Goal: Task Accomplishment & Management: Manage account settings

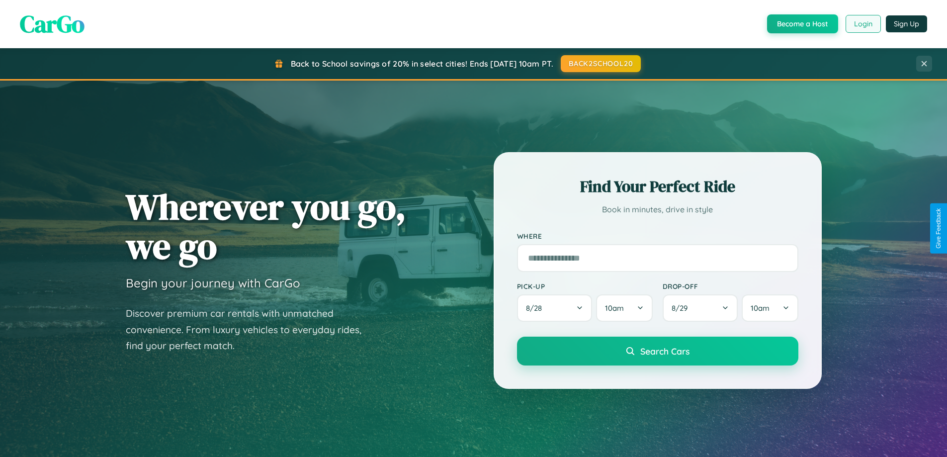
click at [862, 24] on button "Login" at bounding box center [862, 24] width 35 height 18
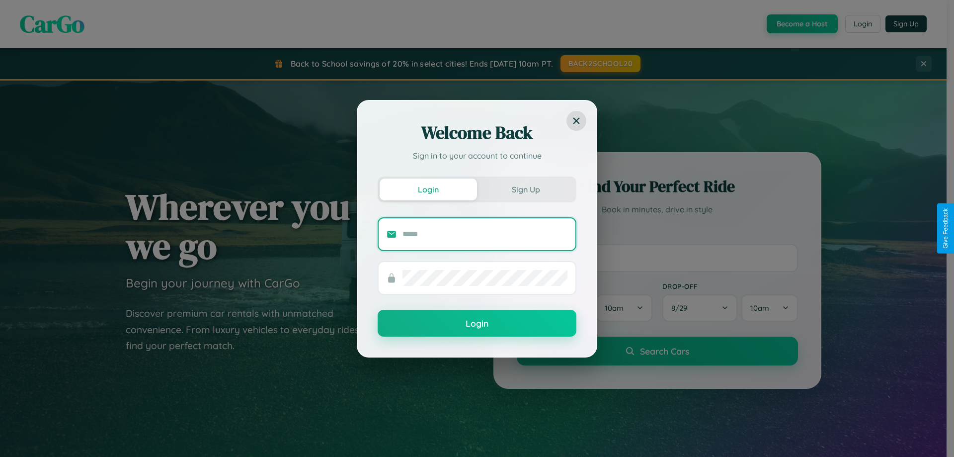
click at [485, 234] on input "text" at bounding box center [484, 234] width 165 height 16
type input "**********"
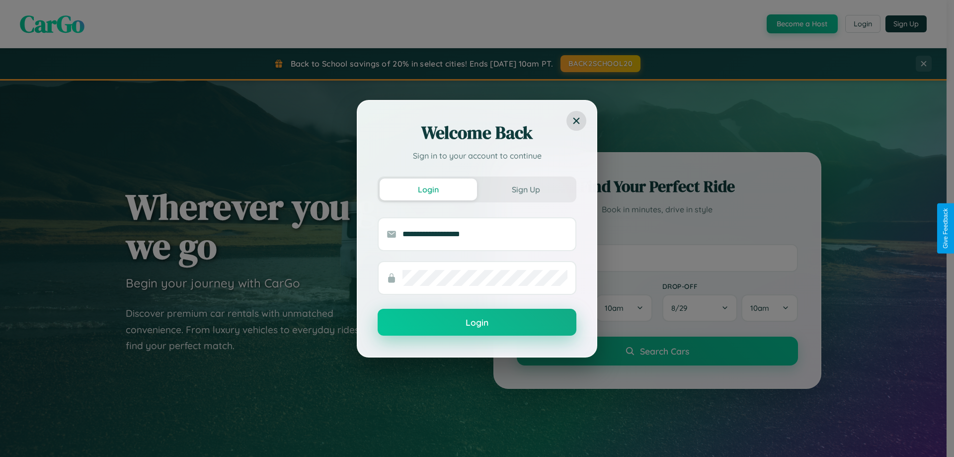
click at [477, 322] on button "Login" at bounding box center [477, 322] width 199 height 27
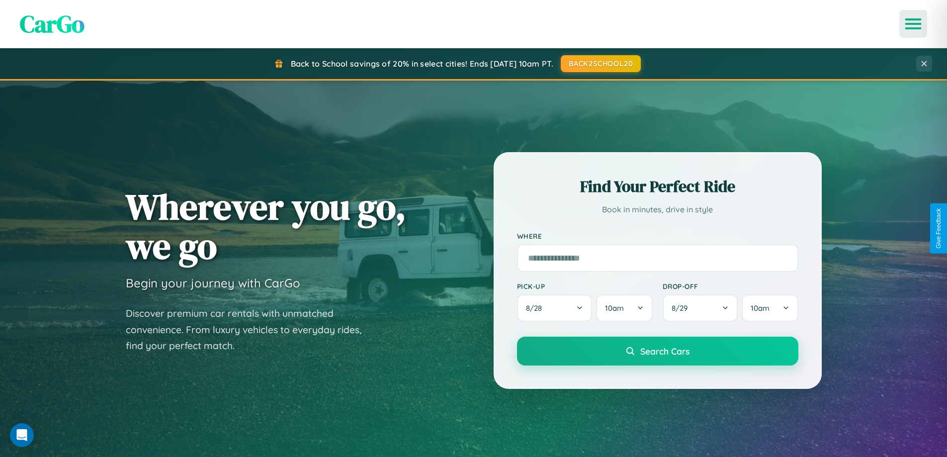
click at [913, 24] on icon "Open menu" at bounding box center [913, 23] width 14 height 9
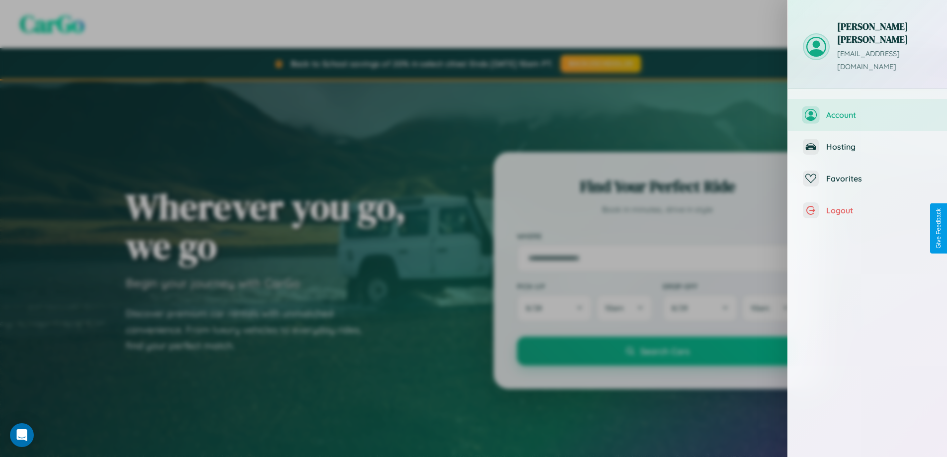
click at [867, 110] on span "Account" at bounding box center [879, 115] width 106 height 10
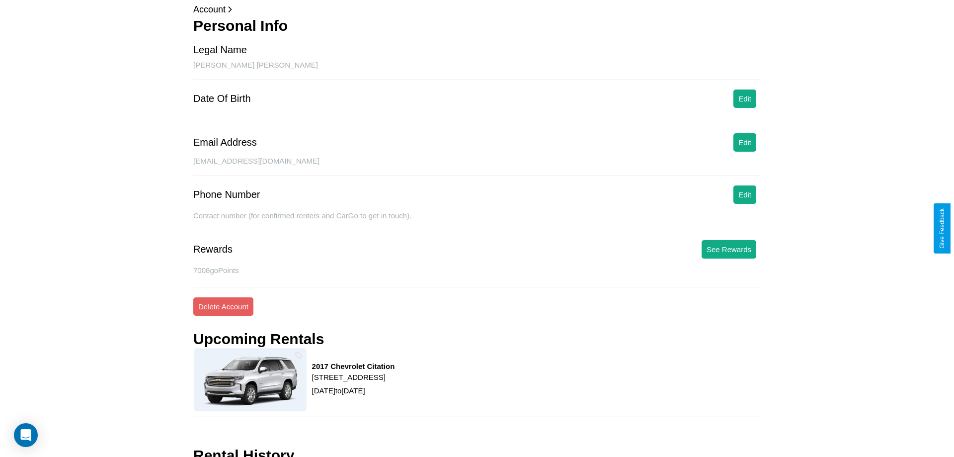
scroll to position [93, 0]
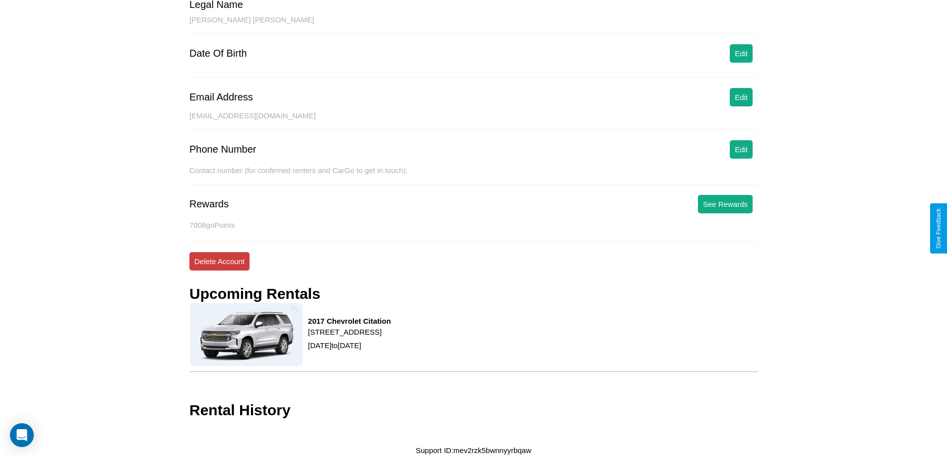
click at [219, 261] on button "Delete Account" at bounding box center [219, 261] width 60 height 18
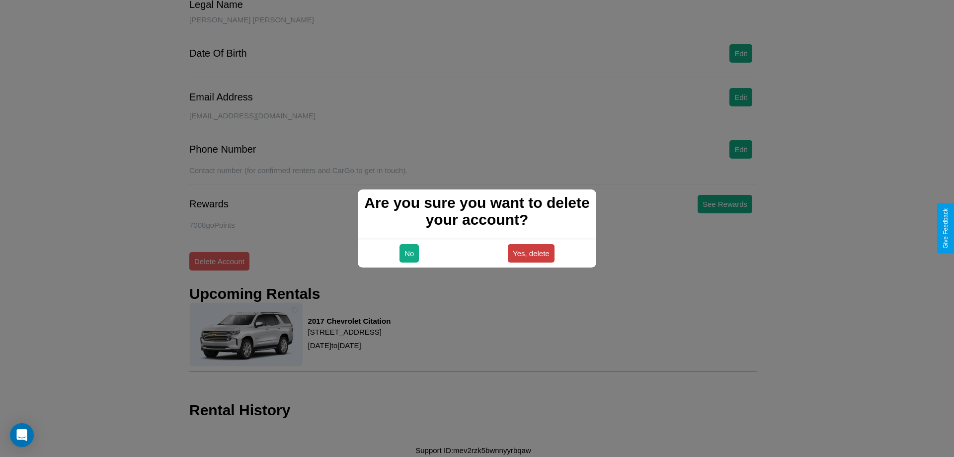
click at [531, 253] on button "Yes, delete" at bounding box center [531, 253] width 47 height 18
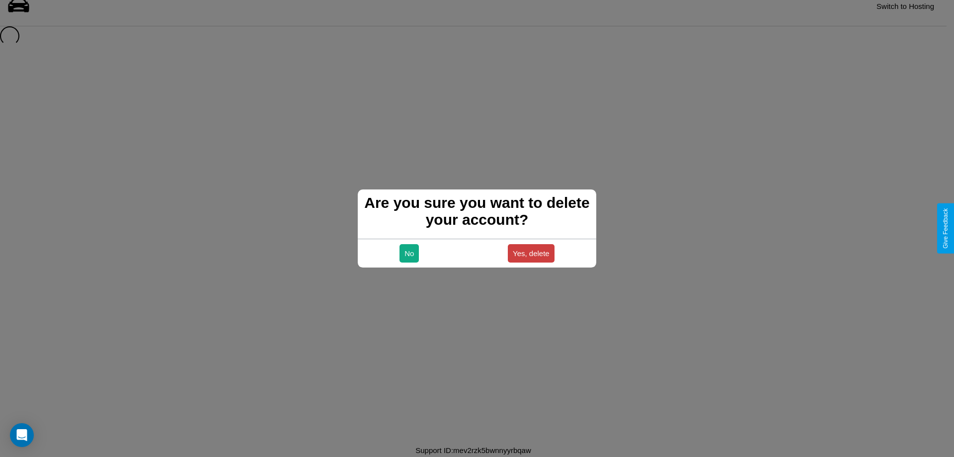
scroll to position [13, 0]
